Goal: Information Seeking & Learning: Learn about a topic

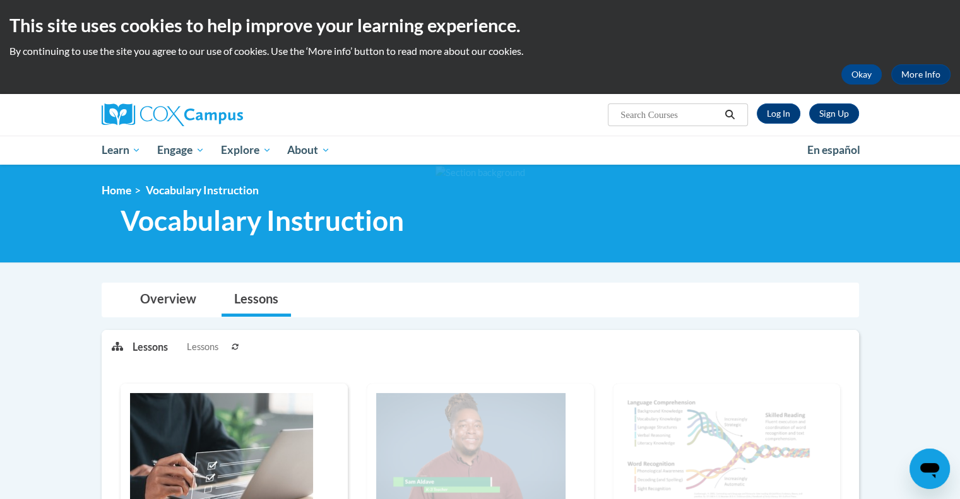
scroll to position [2, 0]
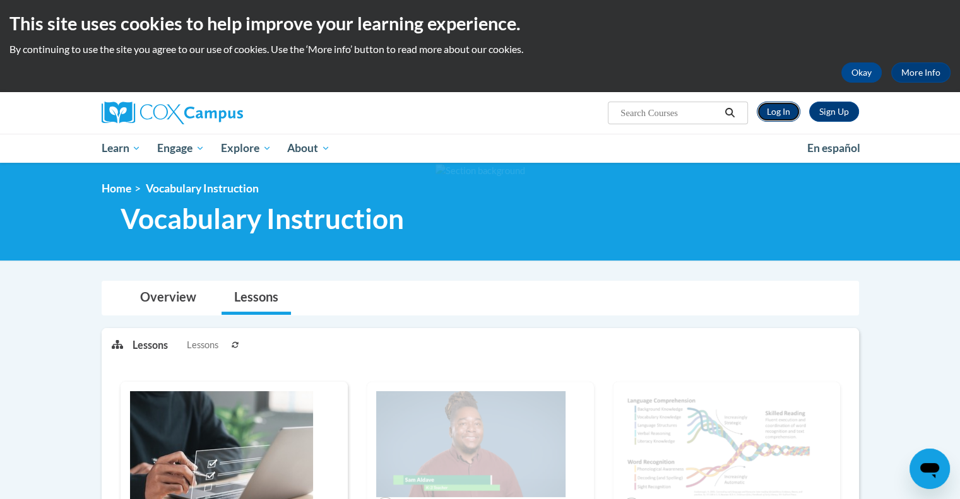
click at [786, 109] on link "Log In" at bounding box center [779, 112] width 44 height 20
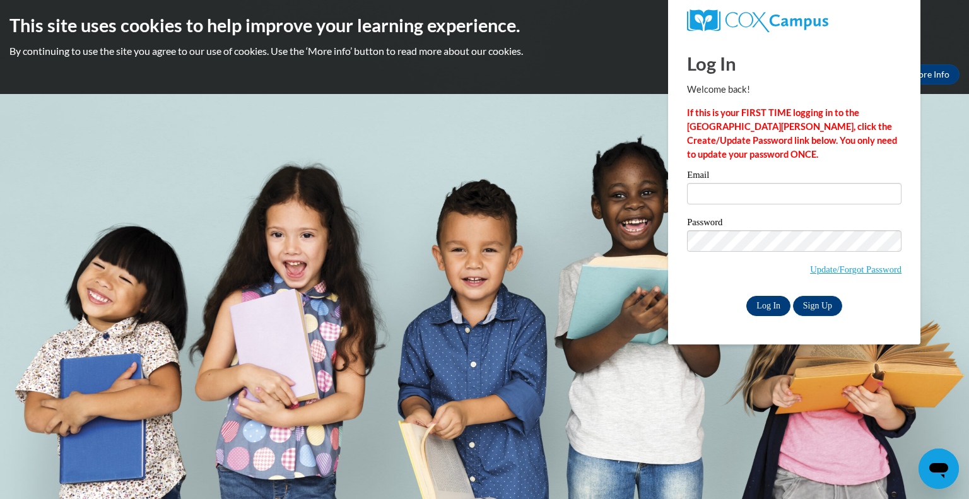
type input "graetzp@peshtigo.k12.wi.us"
click at [771, 297] on input "Log In" at bounding box center [769, 306] width 44 height 20
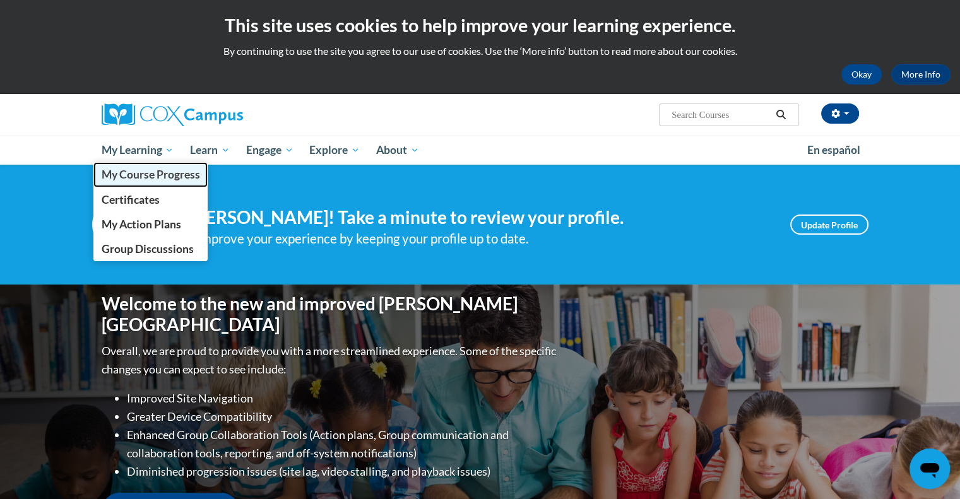
click at [156, 172] on span "My Course Progress" at bounding box center [150, 174] width 98 height 13
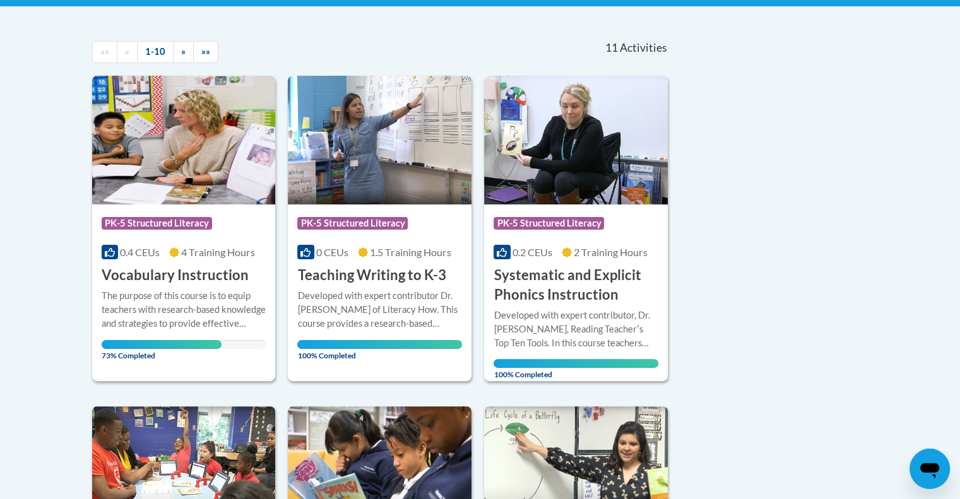
scroll to position [257, 0]
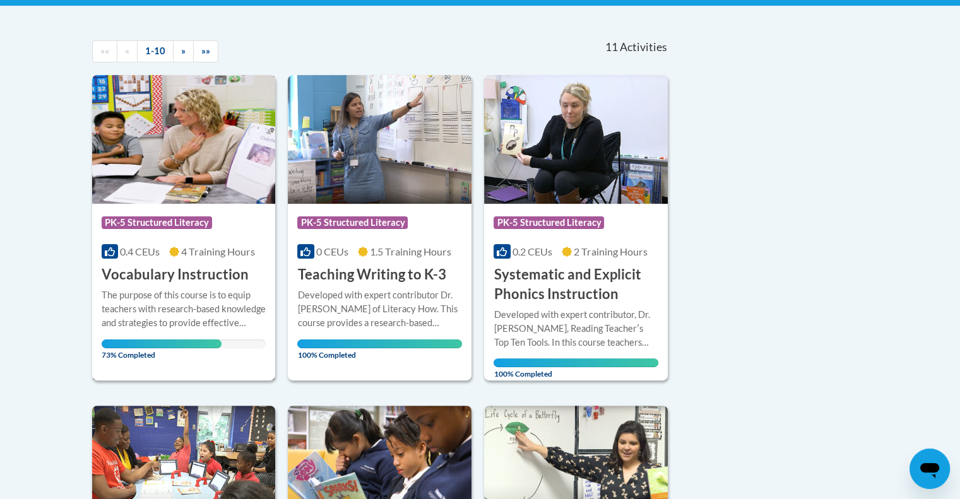
click at [174, 328] on div "The purpose of this course is to equip teachers with research-based knowledge a…" at bounding box center [184, 309] width 165 height 42
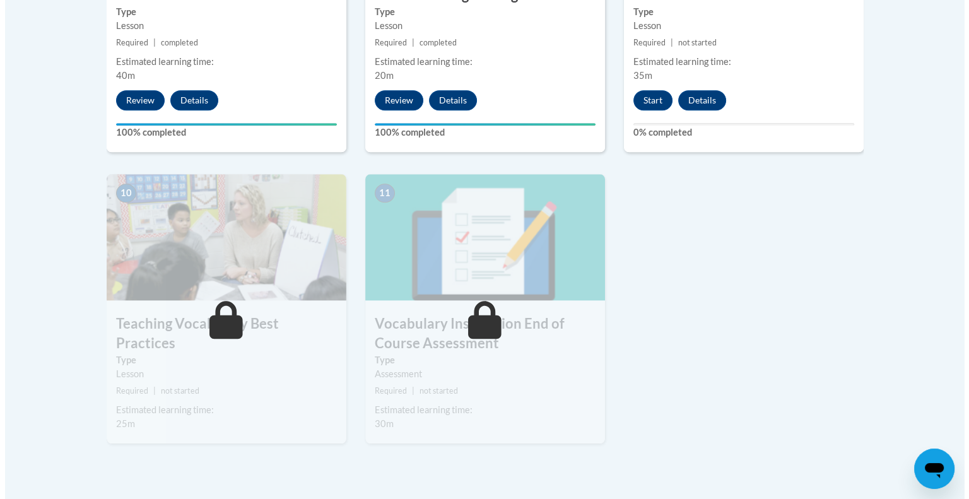
scroll to position [1337, 0]
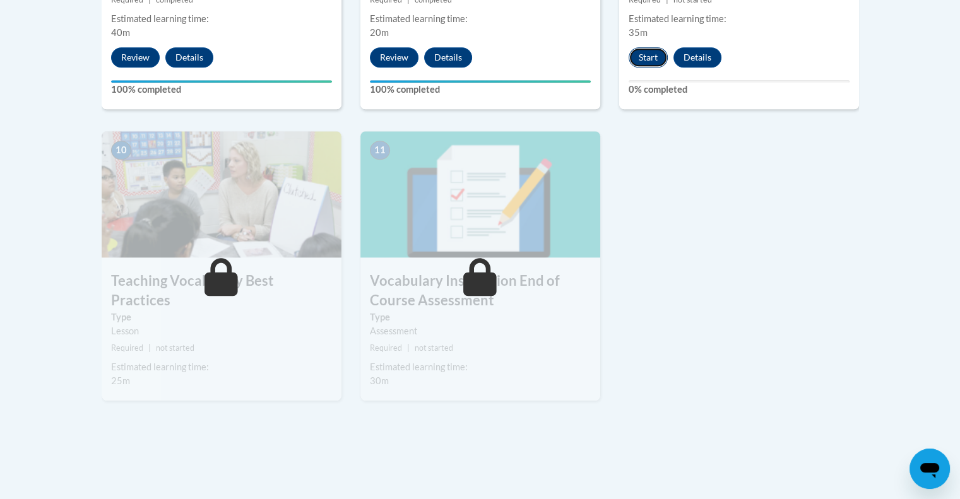
click at [651, 54] on button "Start" at bounding box center [648, 57] width 39 height 20
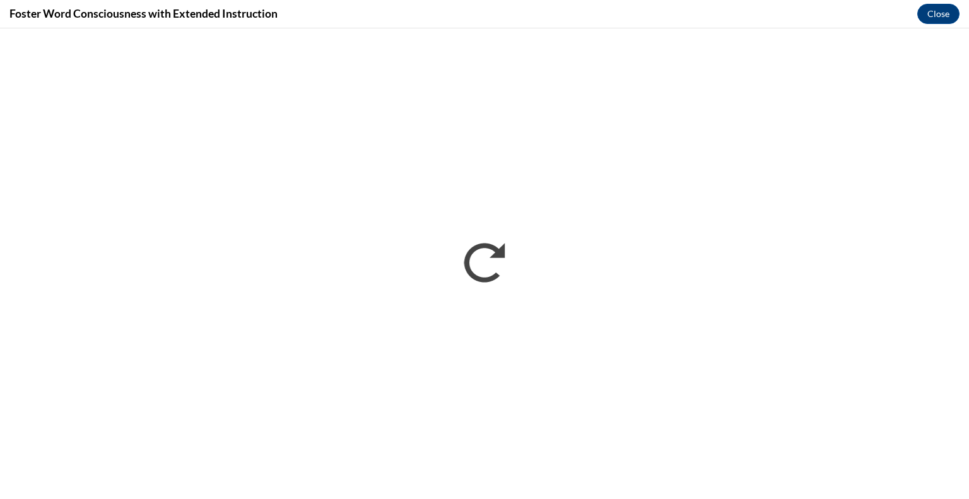
scroll to position [0, 0]
